Goal: Transaction & Acquisition: Book appointment/travel/reservation

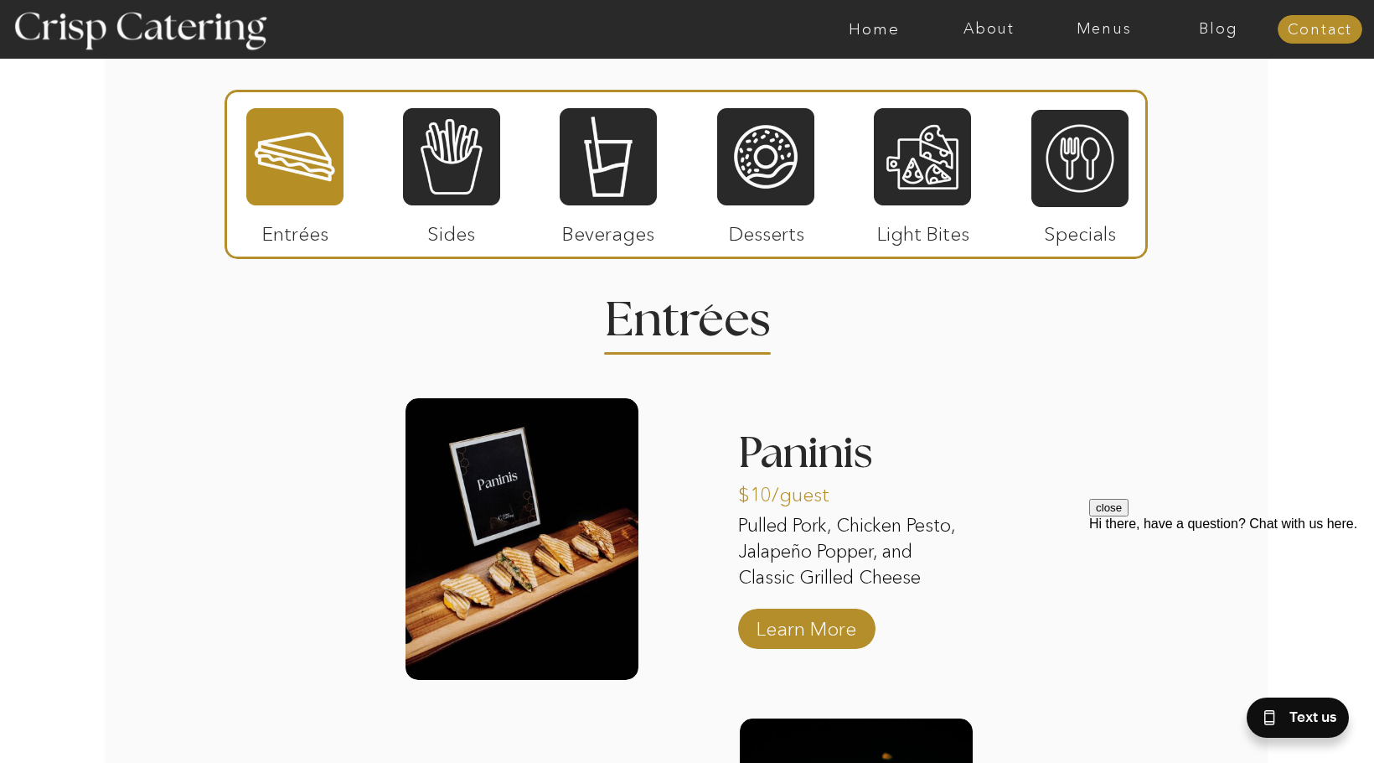
scroll to position [2430, 0]
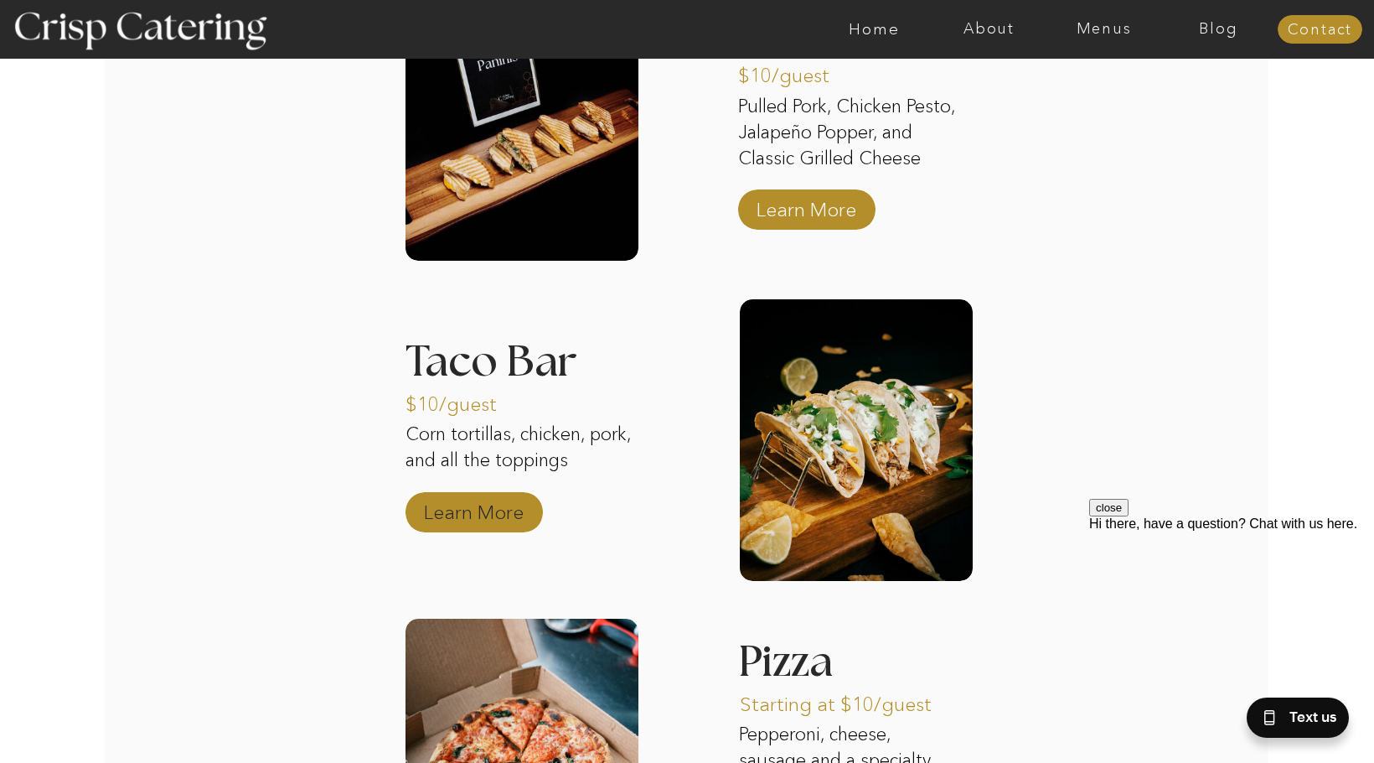
click at [454, 515] on p "Learn More" at bounding box center [473, 508] width 111 height 49
click at [461, 512] on p "Learn More" at bounding box center [473, 508] width 111 height 49
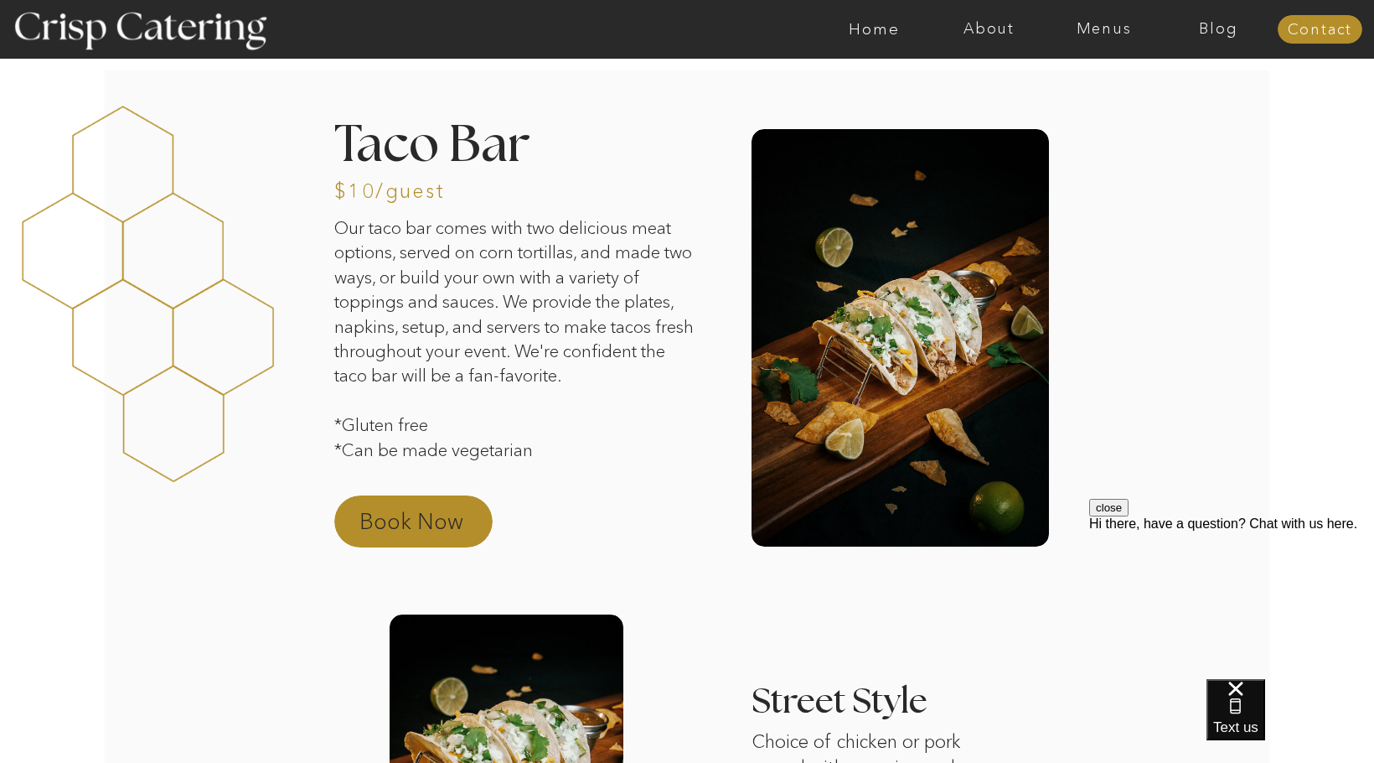
click at [413, 527] on p "Book Now" at bounding box center [432, 526] width 147 height 40
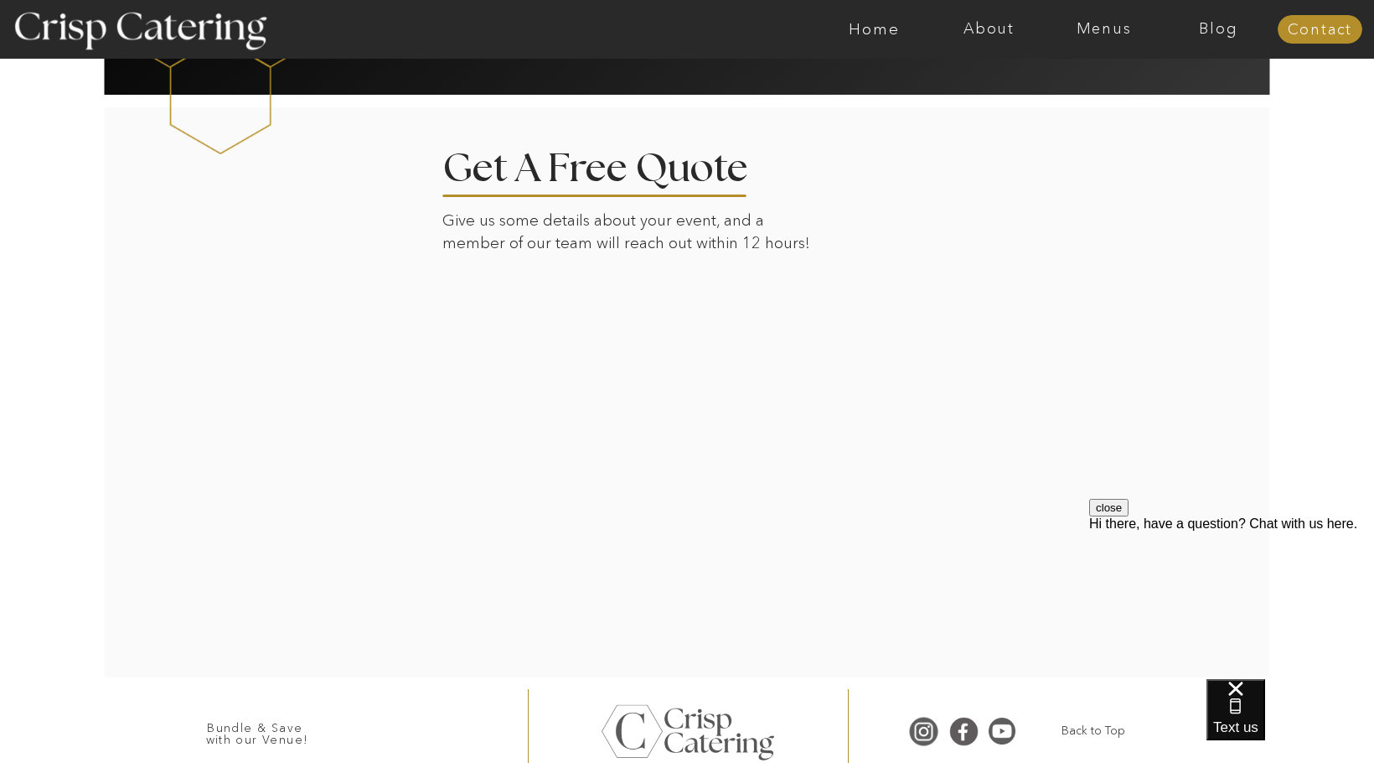
scroll to position [1775, 0]
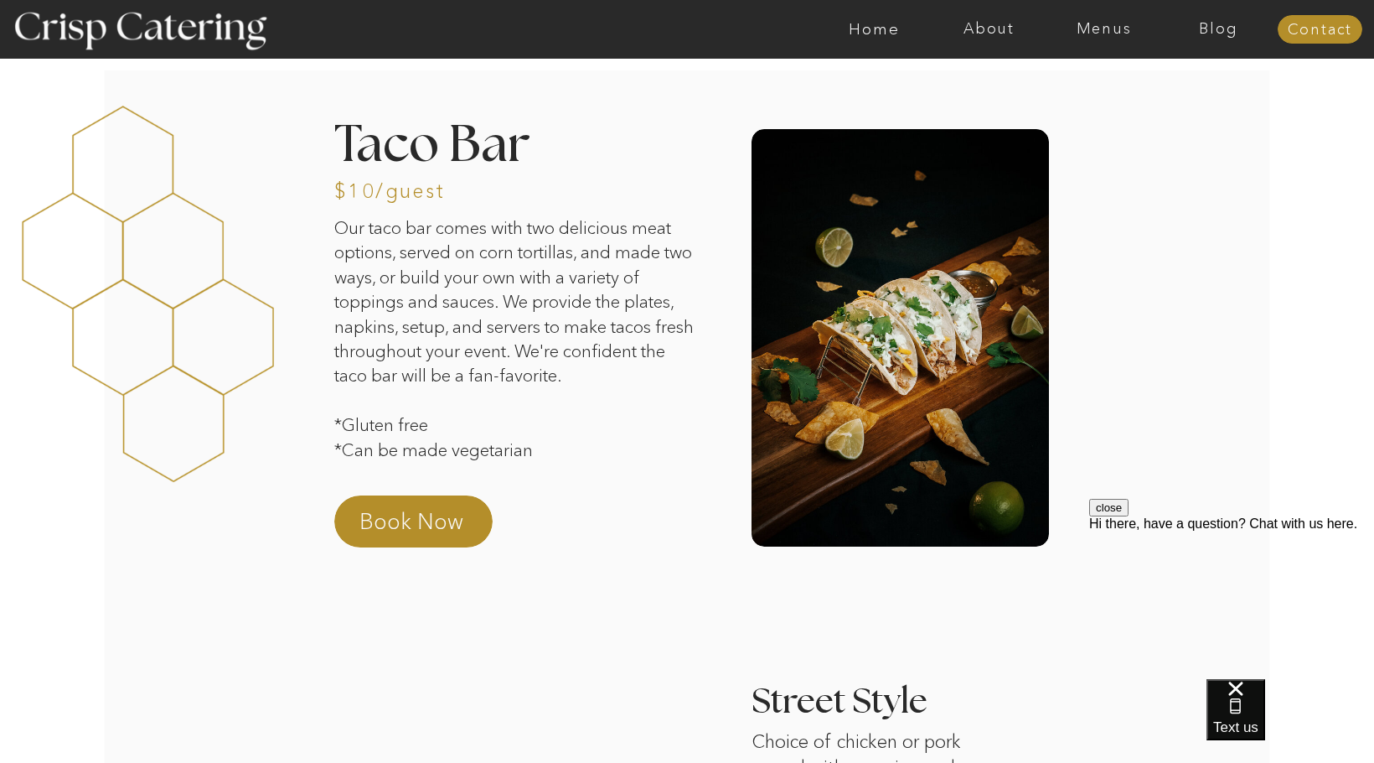
click at [167, 496] on div at bounding box center [148, 283] width 253 height 516
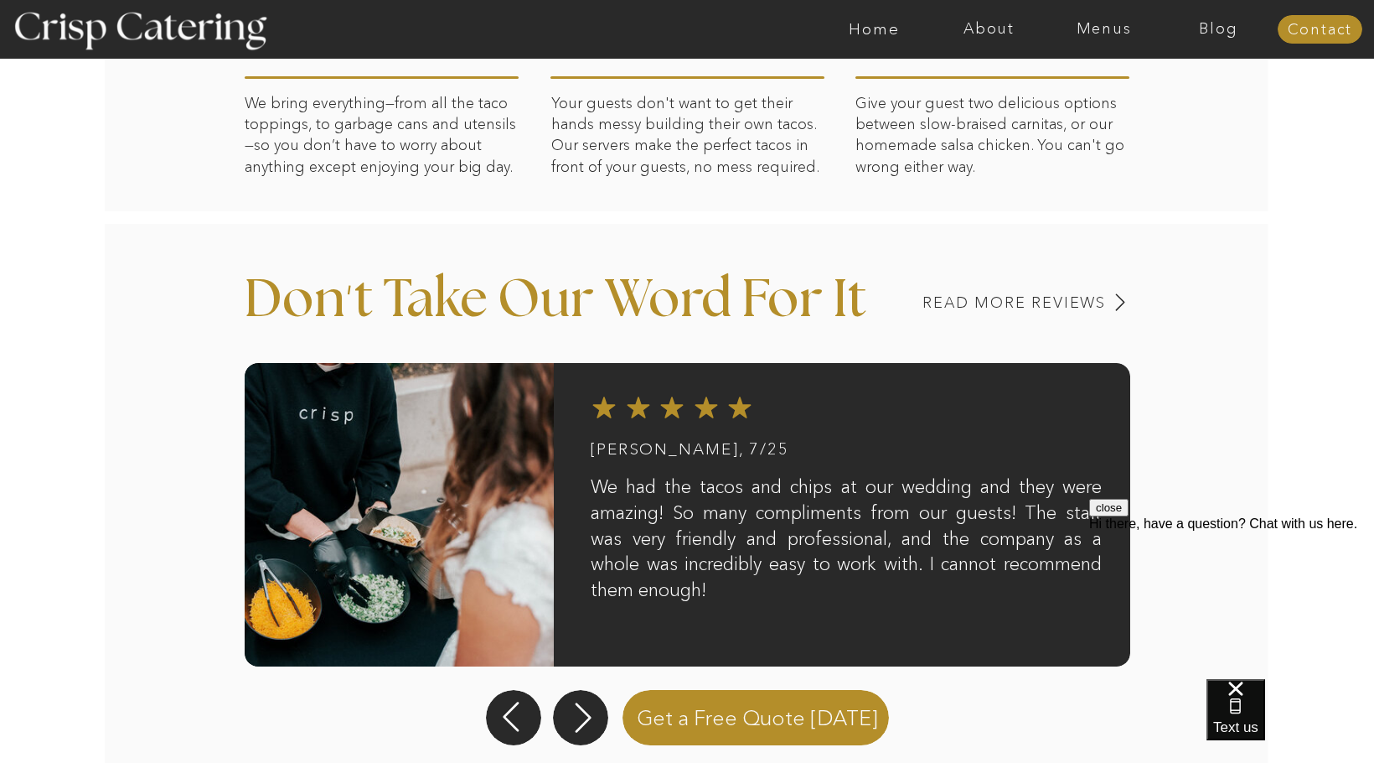
scroll to position [1257, 0]
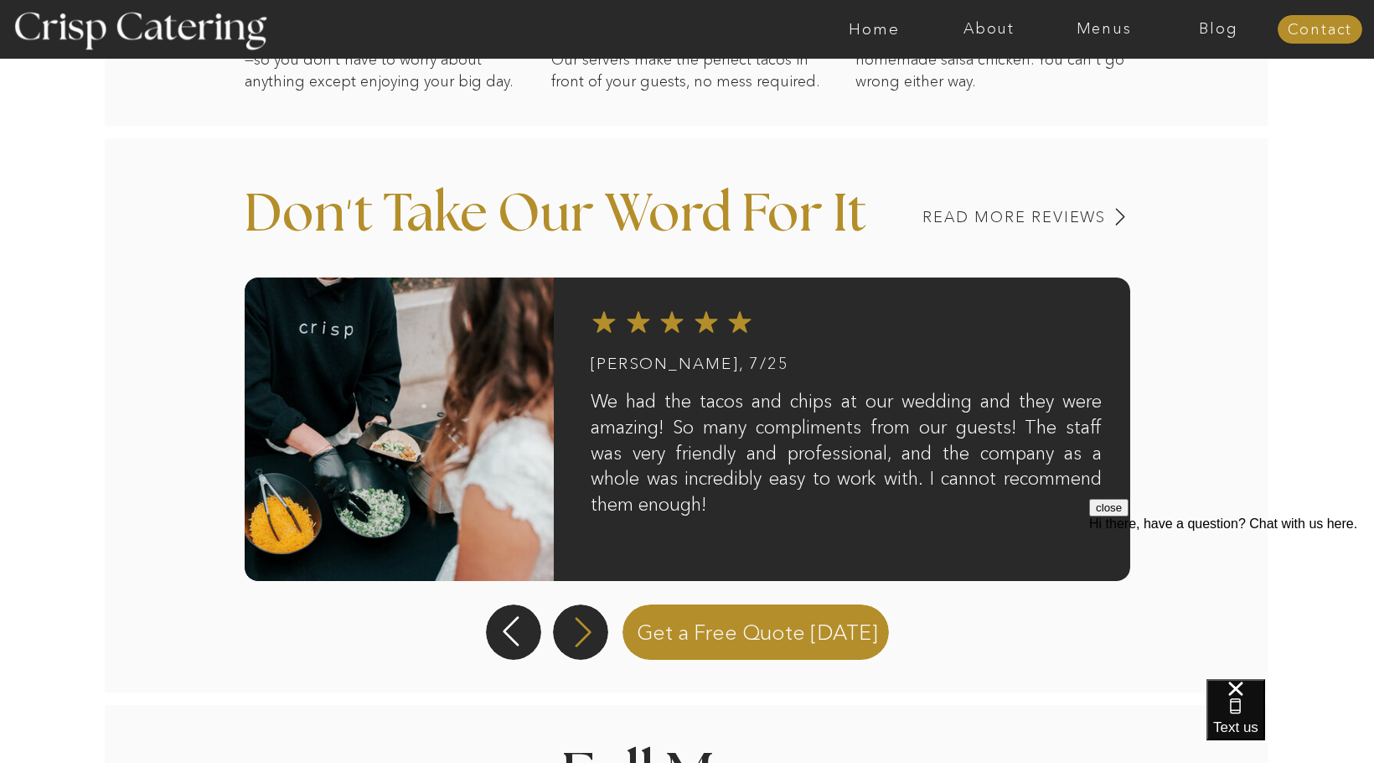
click at [581, 627] on icon at bounding box center [583, 631] width 39 height 35
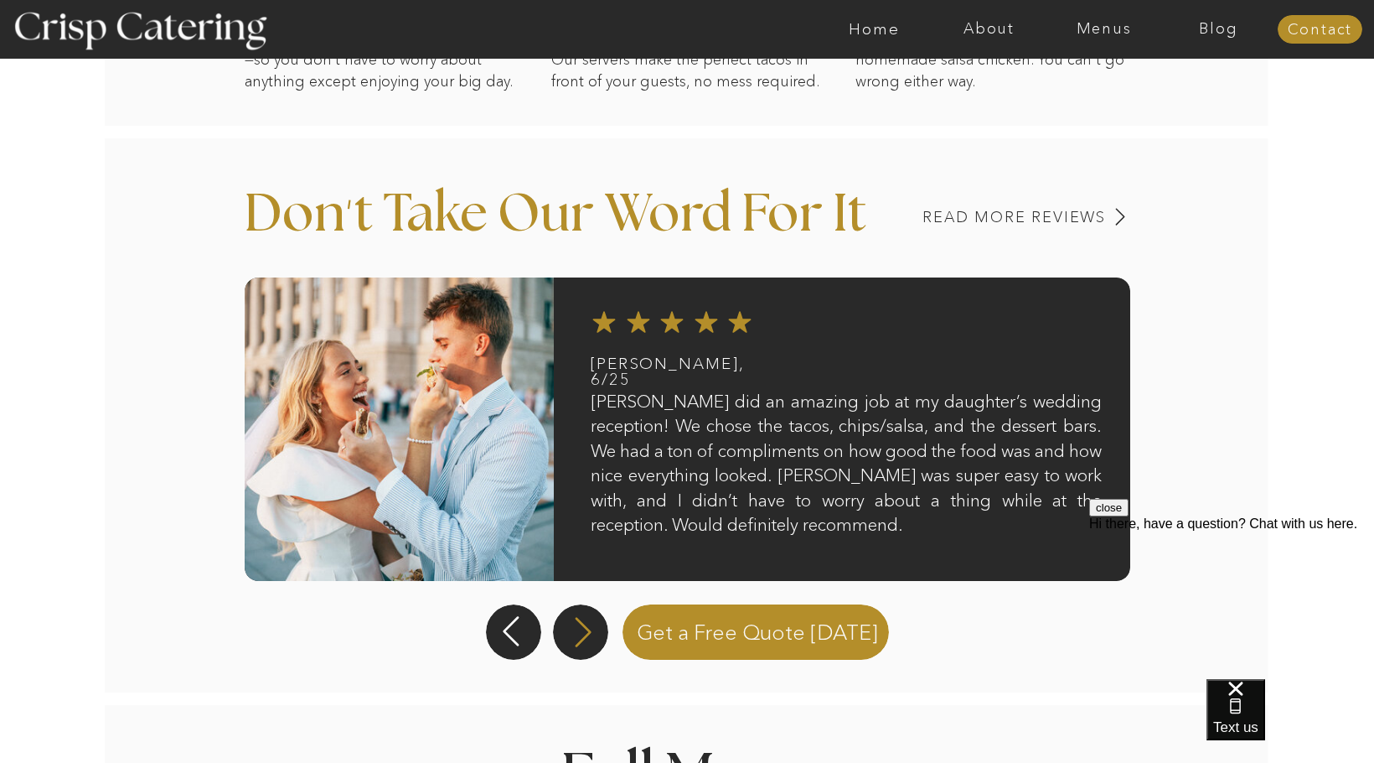
click at [581, 627] on icon at bounding box center [583, 631] width 39 height 35
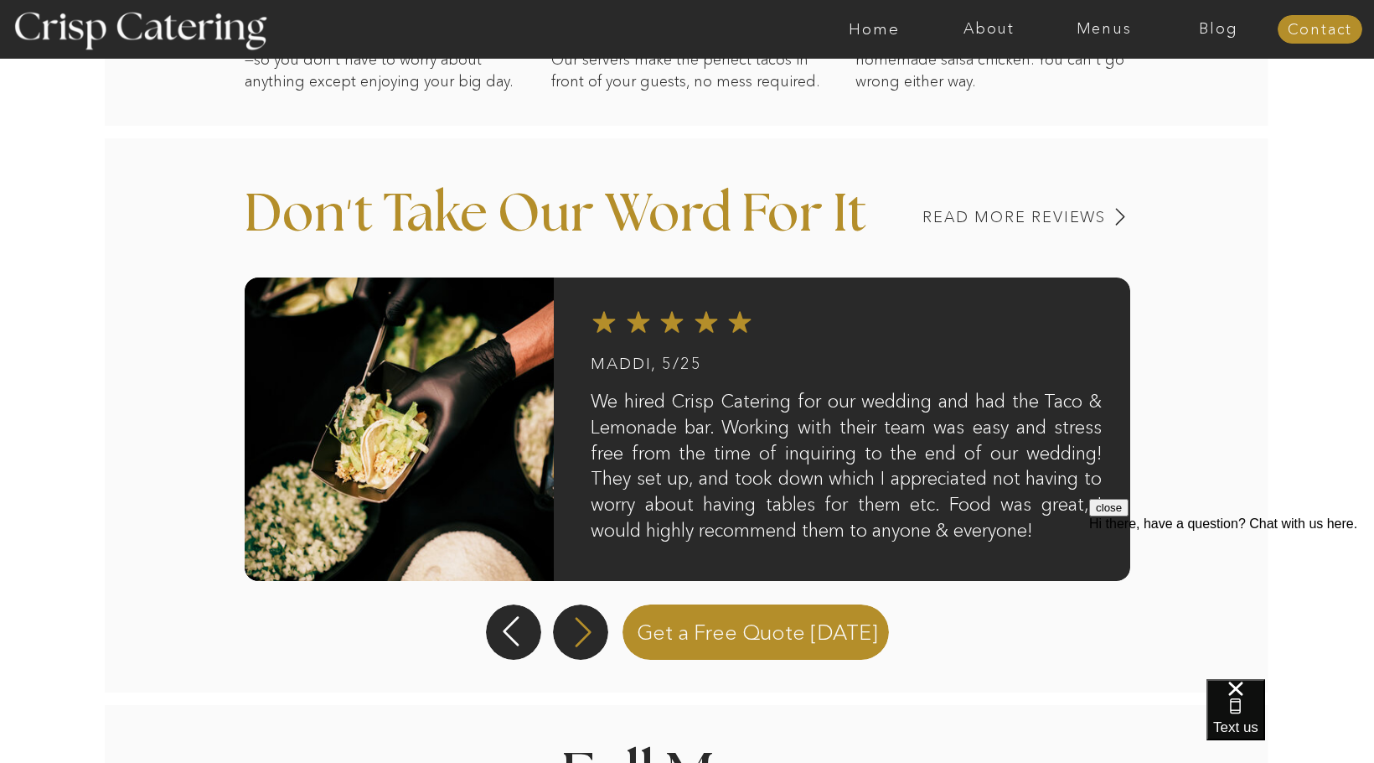
click at [581, 627] on icon at bounding box center [583, 631] width 39 height 35
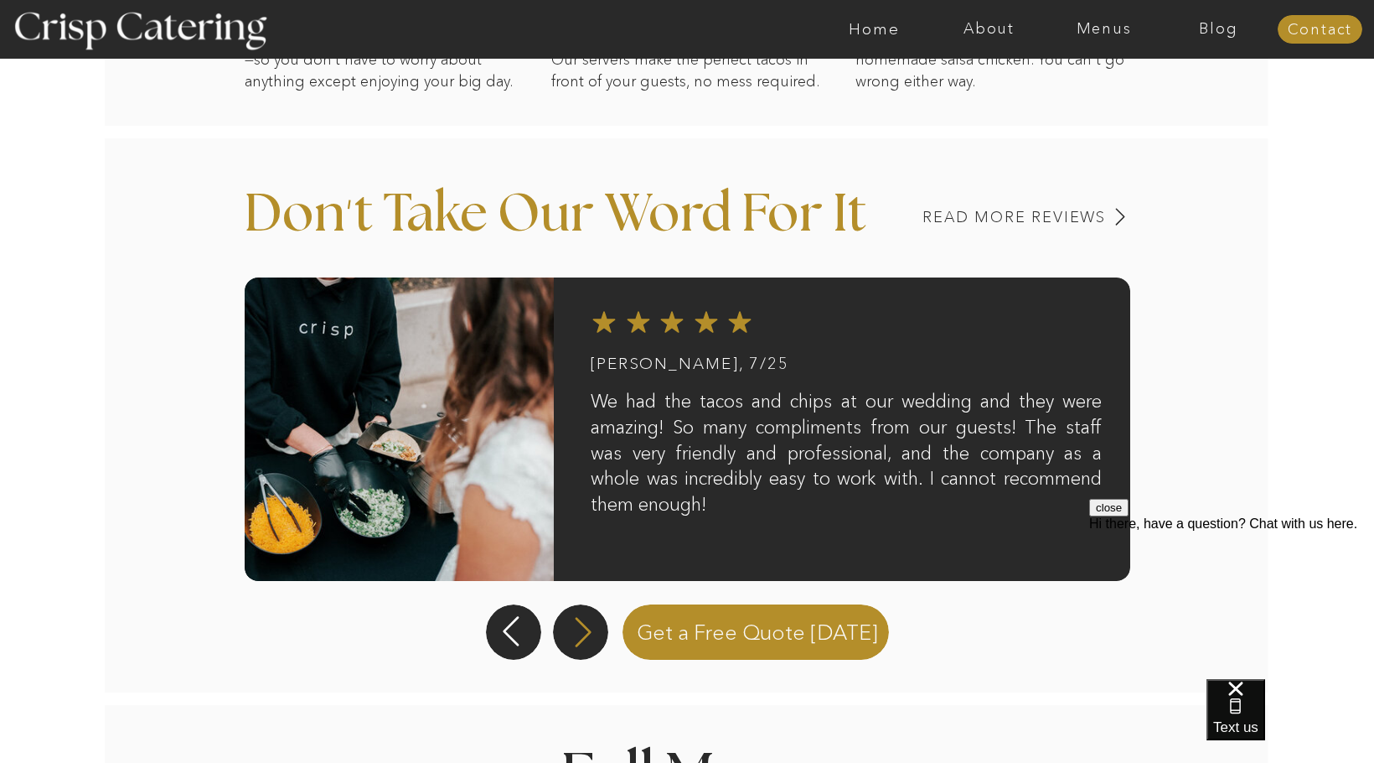
click at [581, 627] on icon at bounding box center [583, 631] width 39 height 35
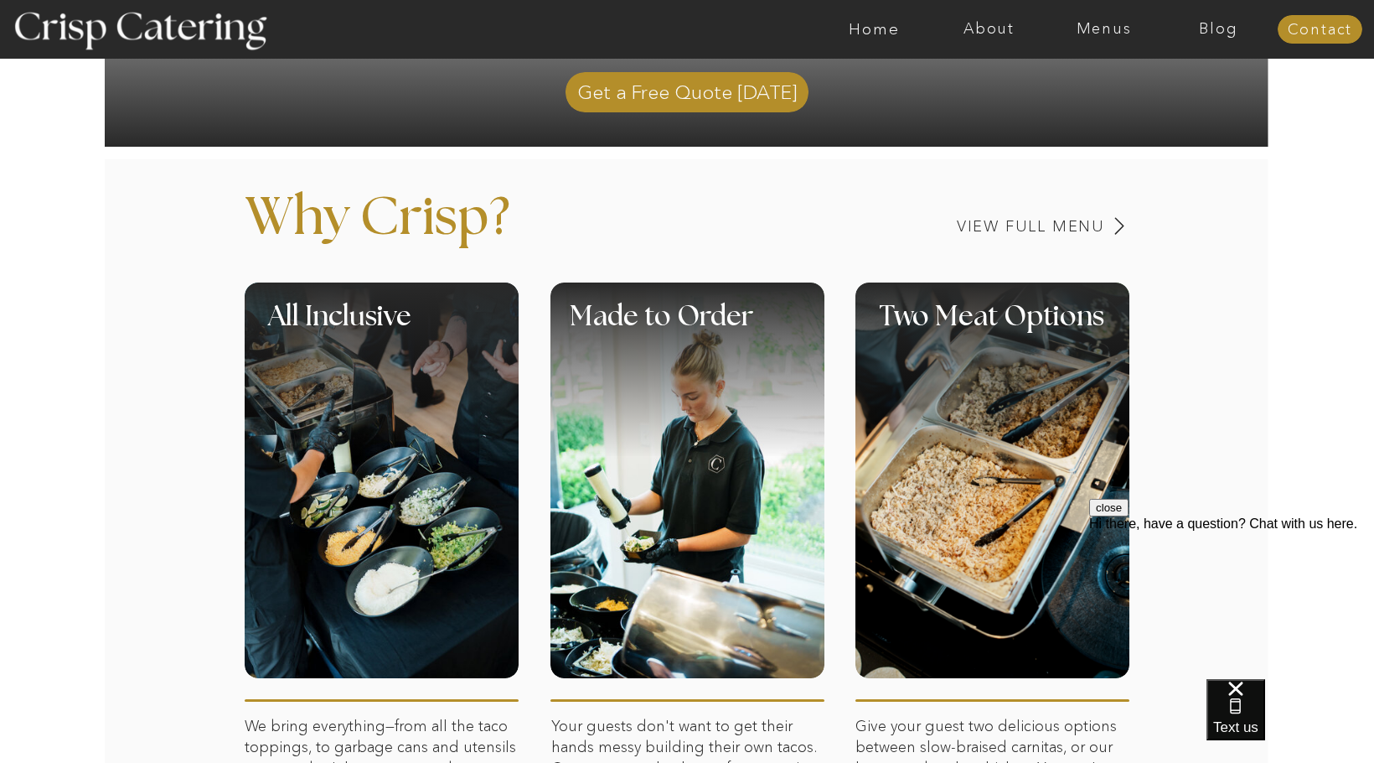
scroll to position [503, 0]
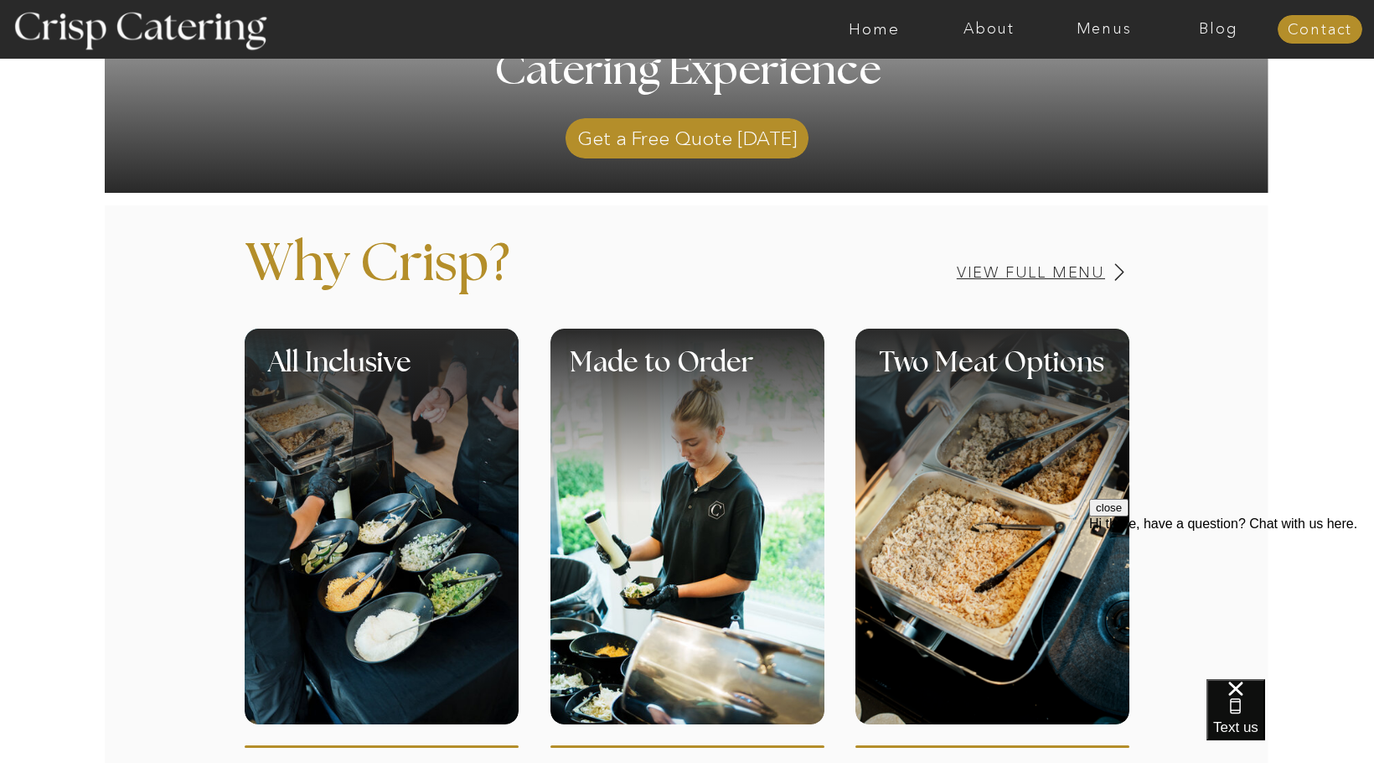
click at [1013, 270] on h3 "View Full Menu" at bounding box center [973, 273] width 266 height 16
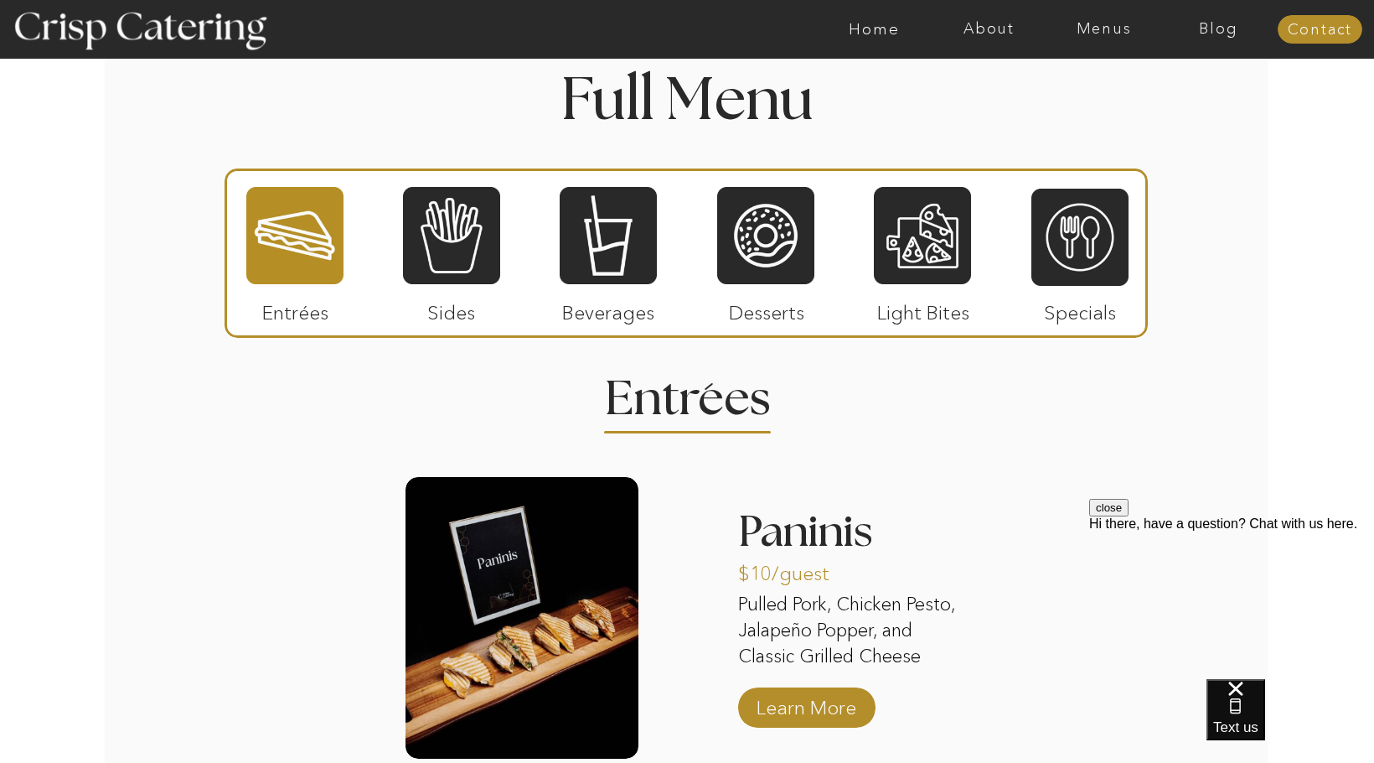
scroll to position [1937, 0]
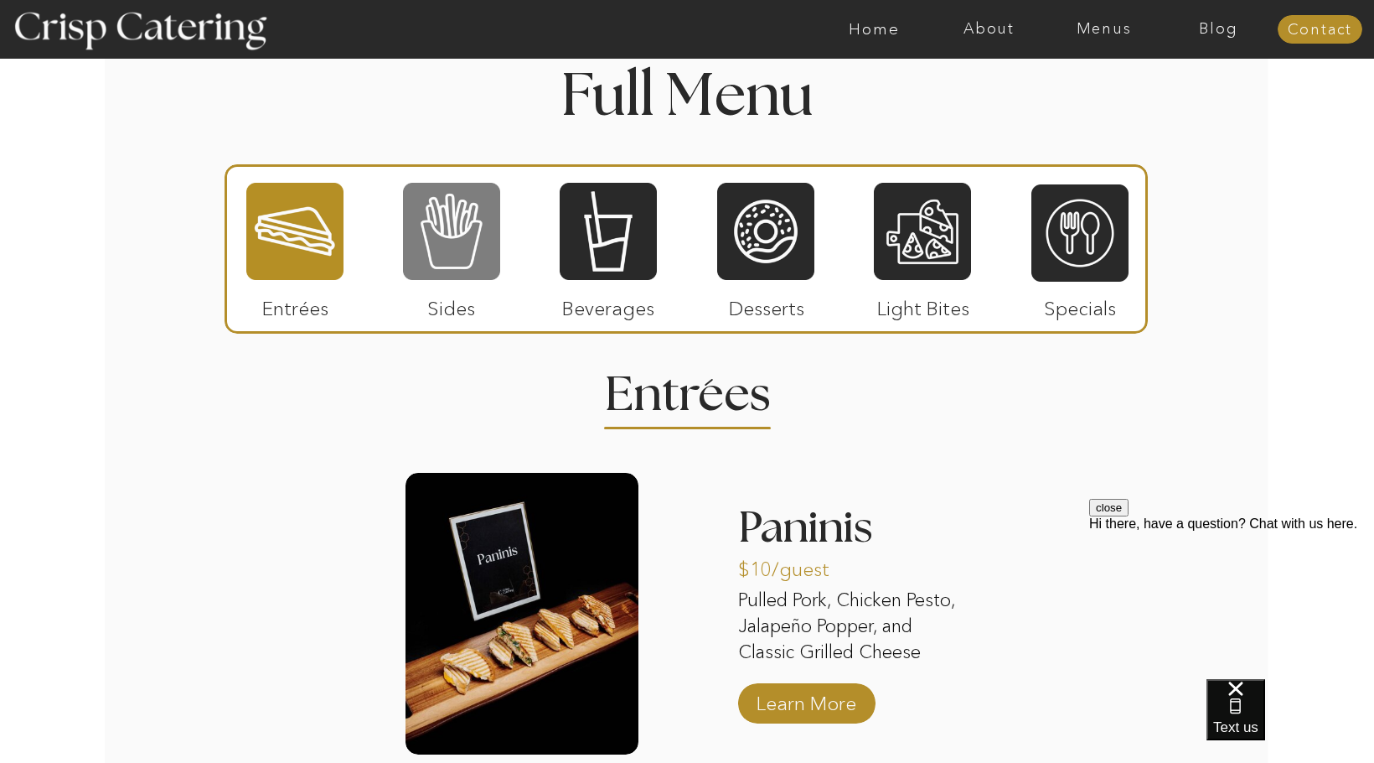
click at [443, 254] on div at bounding box center [451, 231] width 97 height 101
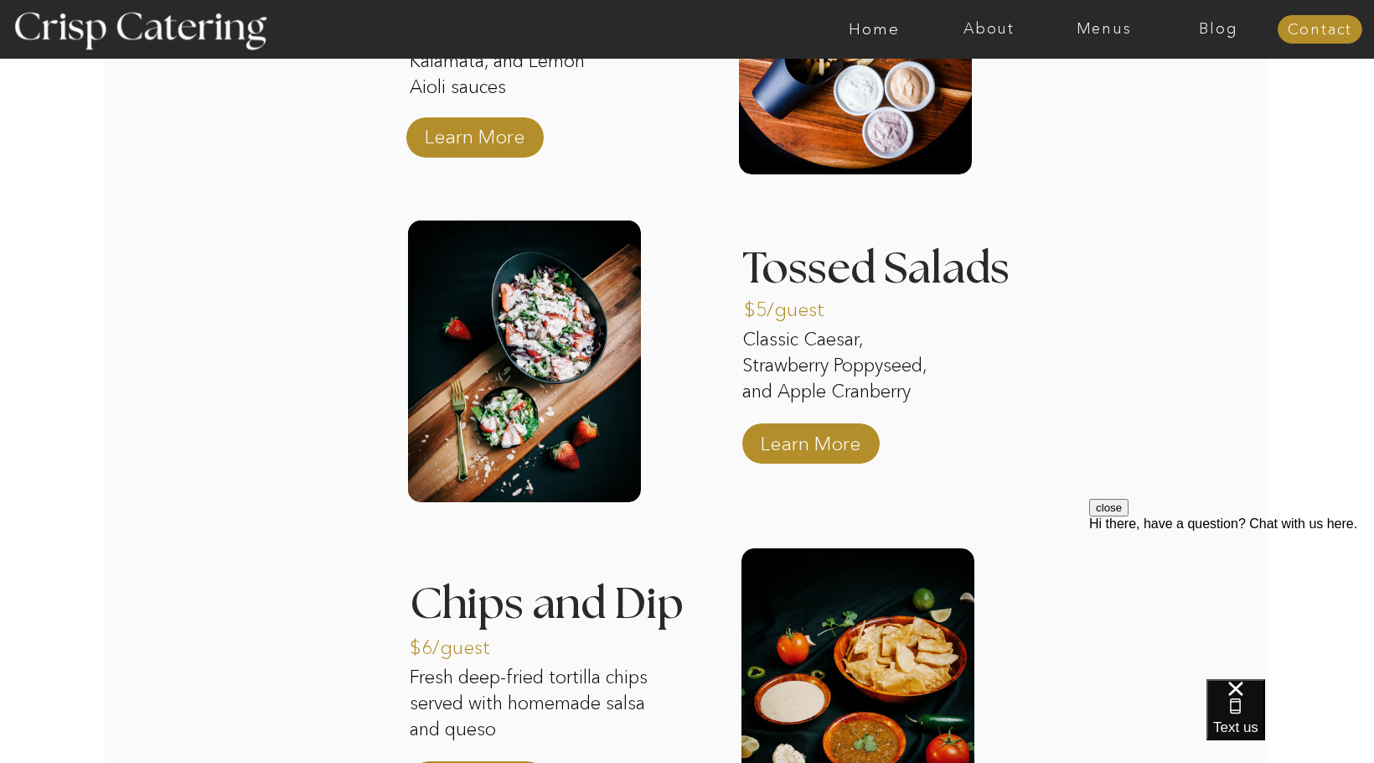
scroll to position [2858, 0]
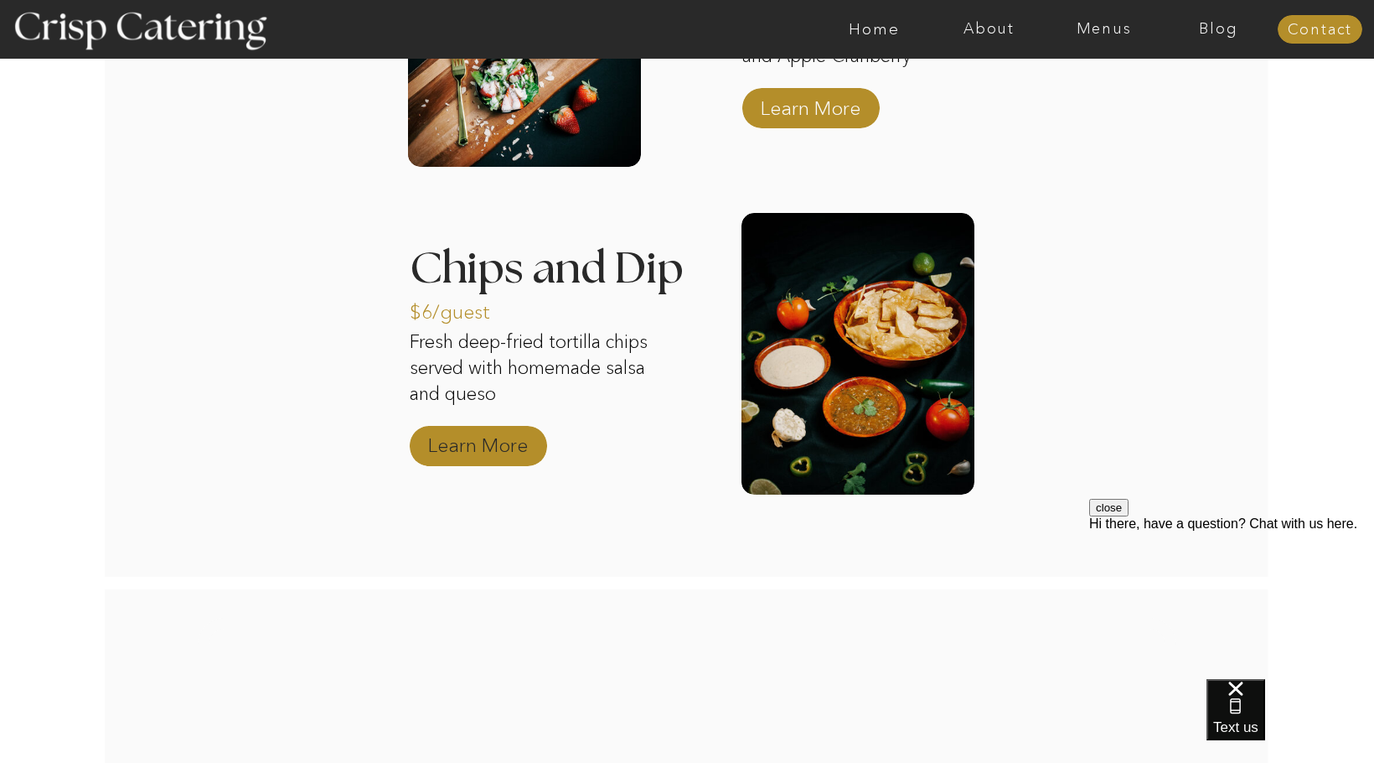
click at [492, 461] on p "Learn More" at bounding box center [477, 440] width 111 height 49
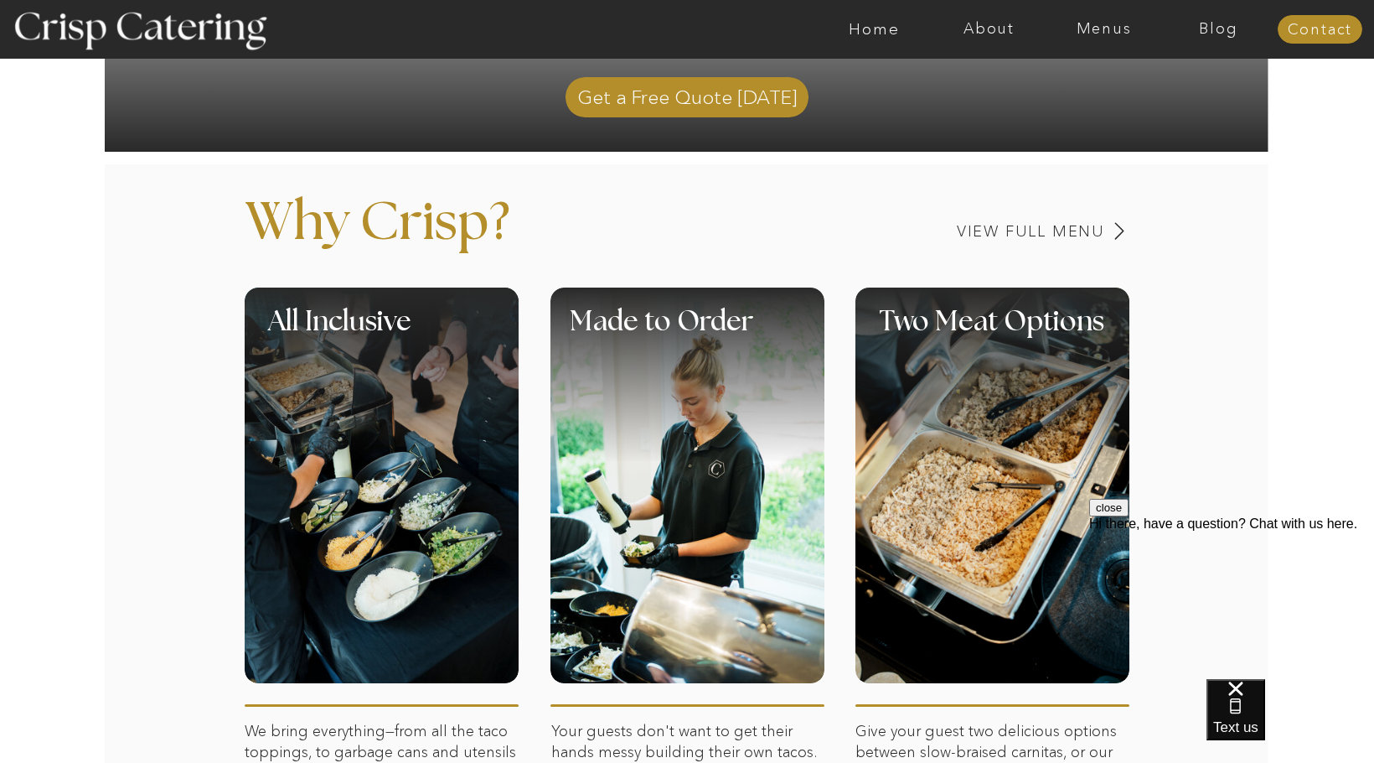
scroll to position [512, 0]
